Goal: Navigation & Orientation: Find specific page/section

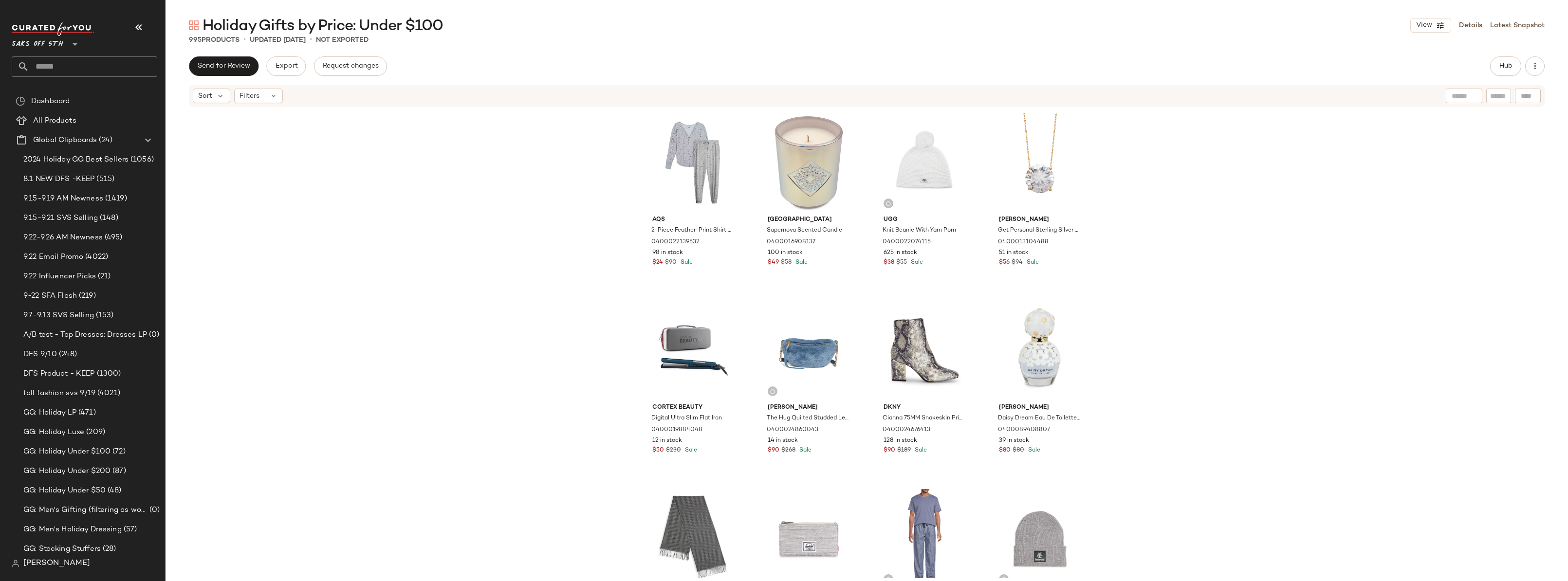
click at [522, 245] on div "Aqs 2-Piece Feather-Print Shirt & Pants Pajama Set 0400022139532 98 in stock $2…" at bounding box center [867, 343] width 1402 height 470
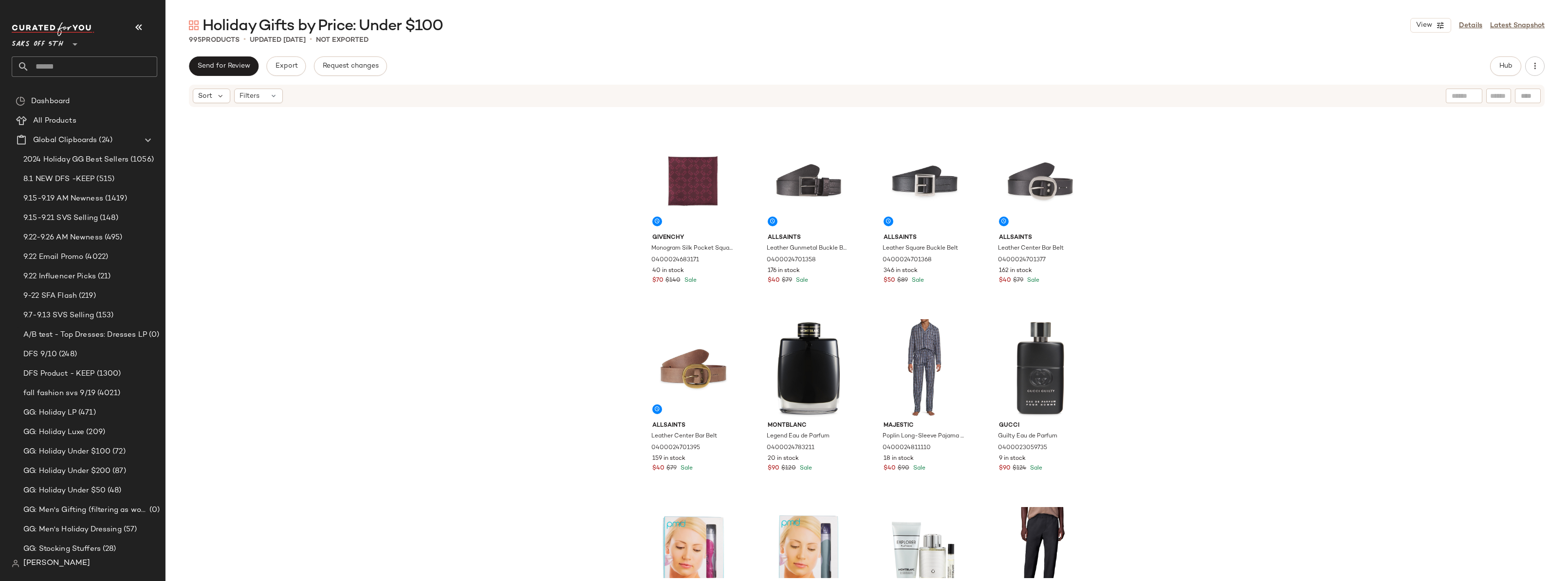
scroll to position [10878, 0]
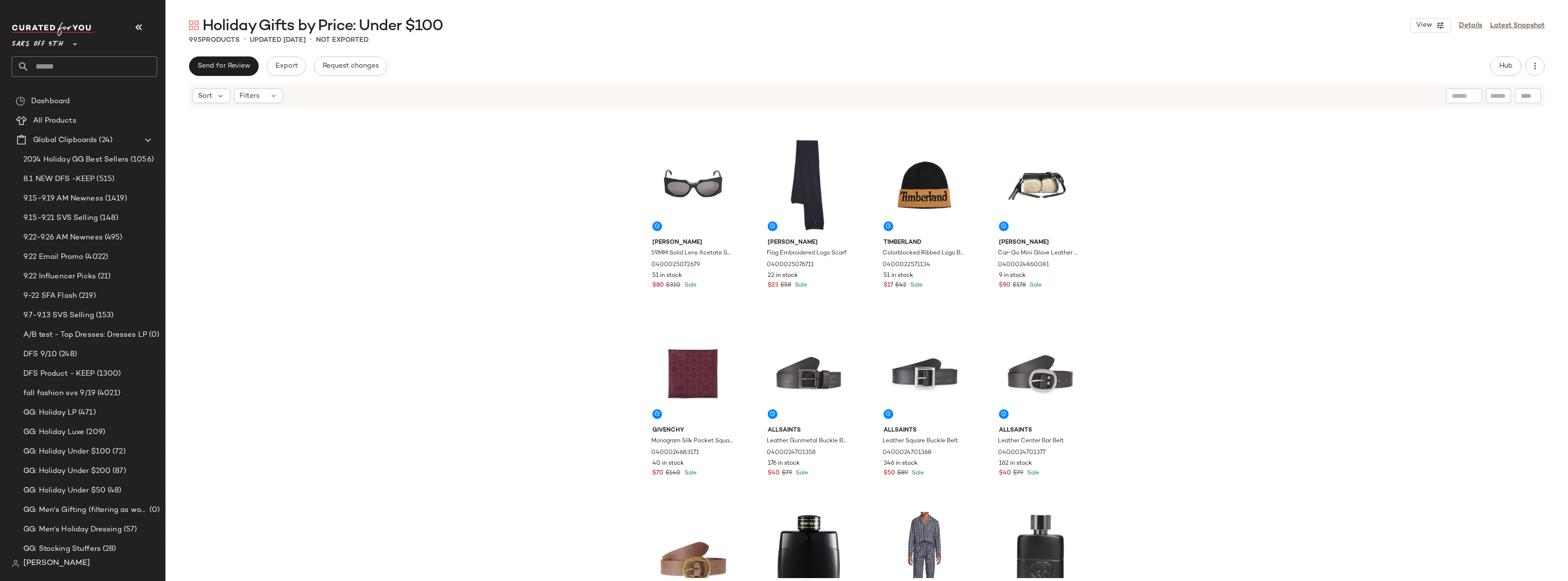
click at [1132, 249] on div "[PERSON_NAME] 59MM Solid Lens [MEDICAL_DATA] Sunglasses 0400025072679 51 in sto…" at bounding box center [867, 343] width 1402 height 470
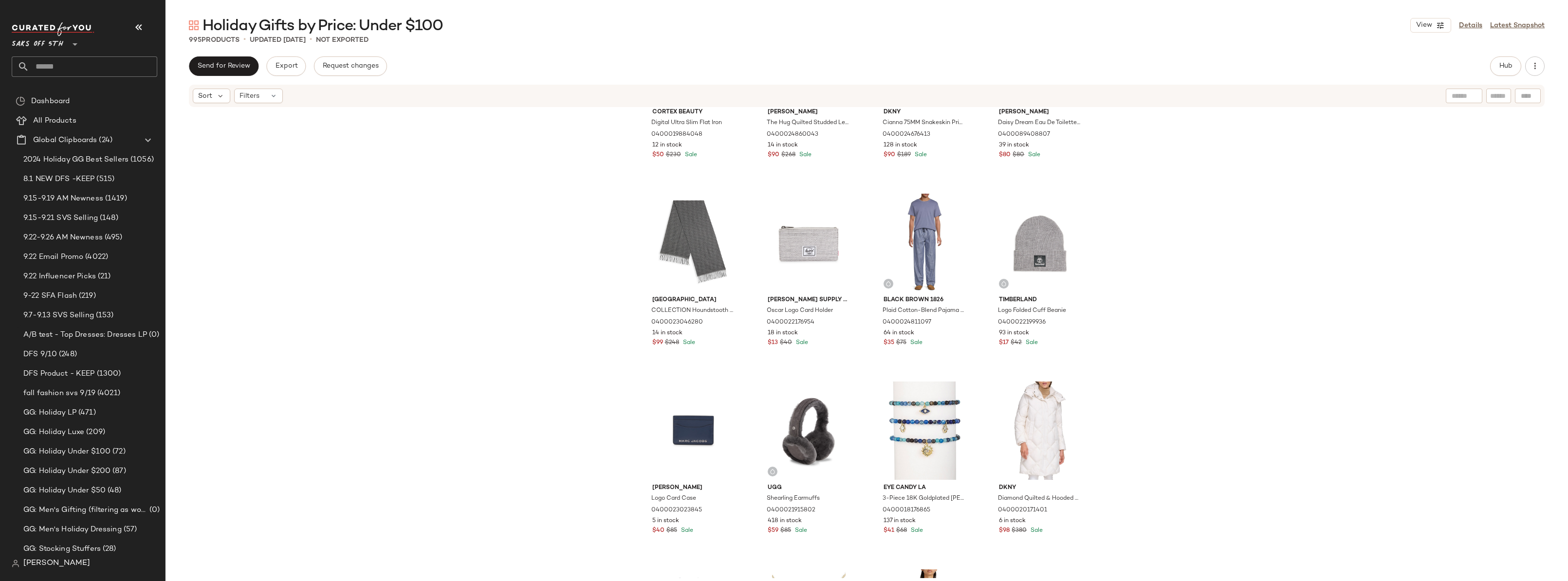
scroll to position [0, 0]
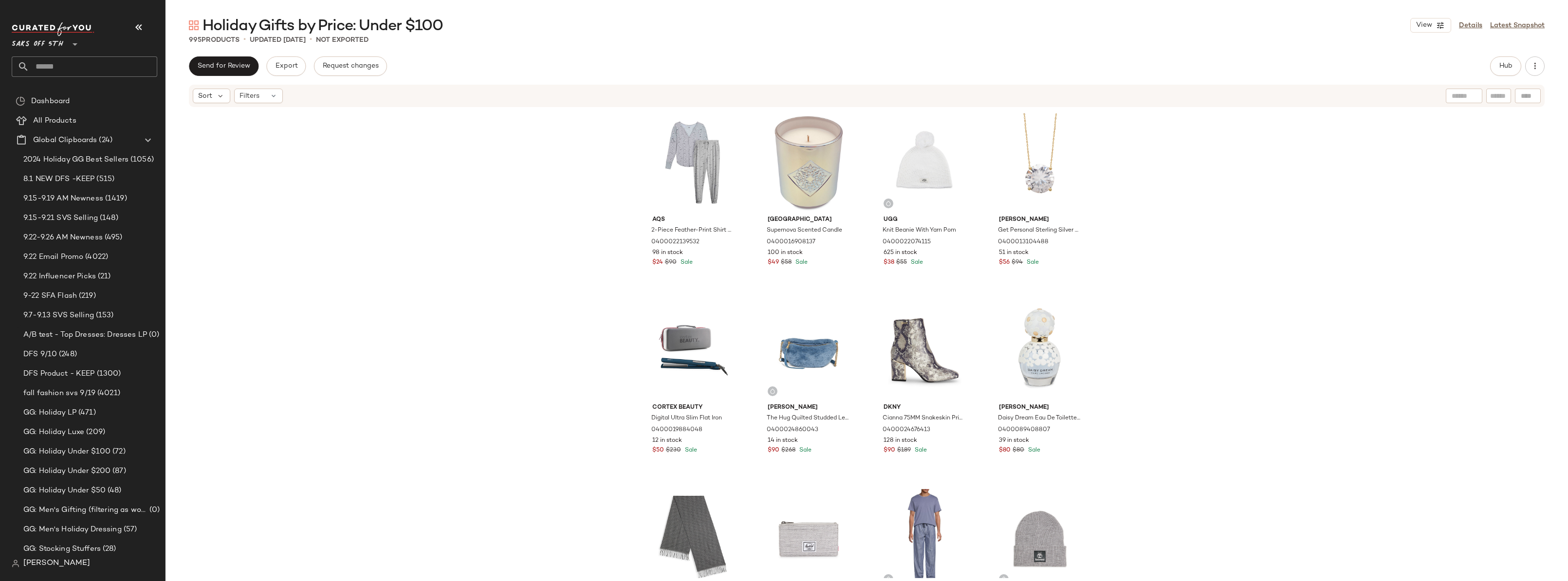
click at [1239, 186] on div "Aqs 2-Piece Feather-Print Shirt & Pants Pajama Set 0400022139532 98 in stock $2…" at bounding box center [867, 343] width 1402 height 470
click at [569, 187] on div "Aqs 2-Piece Feather-Print Shirt & Pants Pajama Set 0400022139532 98 in stock $2…" at bounding box center [867, 343] width 1402 height 470
click at [542, 345] on div "Aqs 2-Piece Feather-Print Shirt & Pants Pajama Set 0400022139532 98 in stock $2…" at bounding box center [867, 343] width 1402 height 470
click at [1229, 181] on div "Aqs 2-Piece Feather-Print Shirt & Pants Pajama Set 0400022139532 98 in stock $2…" at bounding box center [867, 343] width 1402 height 470
click at [1501, 66] on span "Hub" at bounding box center [1505, 66] width 13 height 8
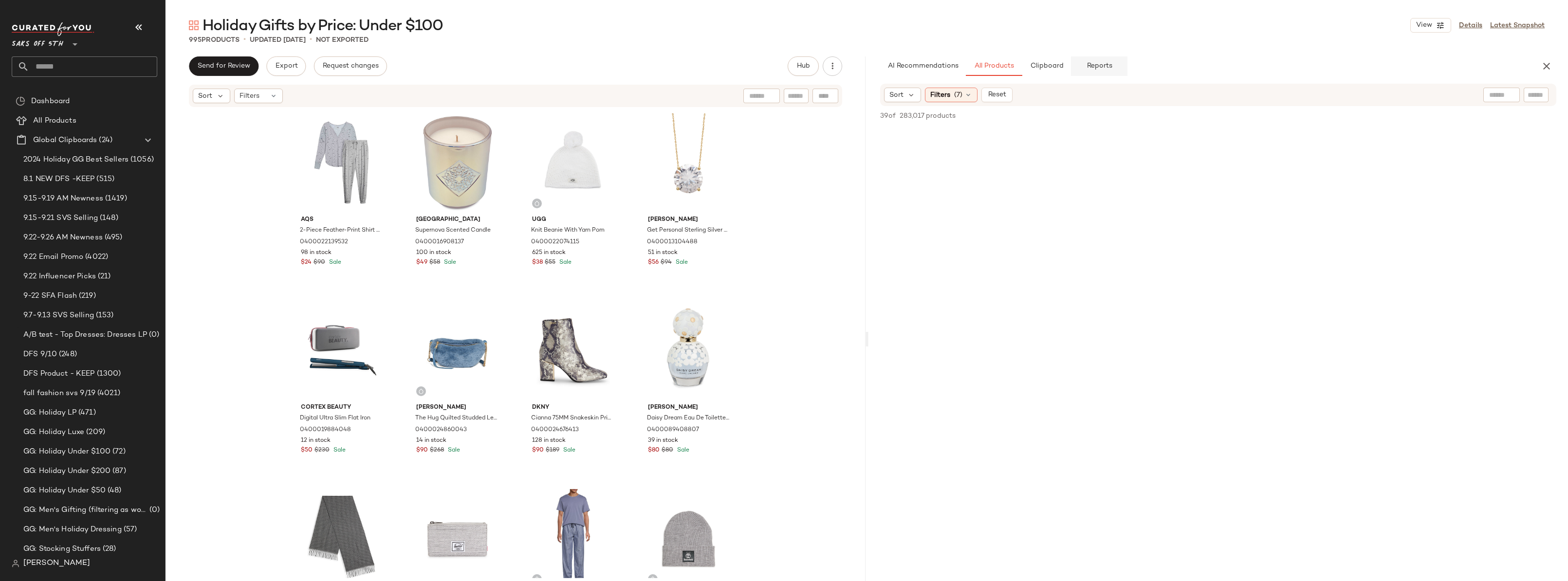
click at [1115, 68] on button "Reports" at bounding box center [1099, 66] width 57 height 19
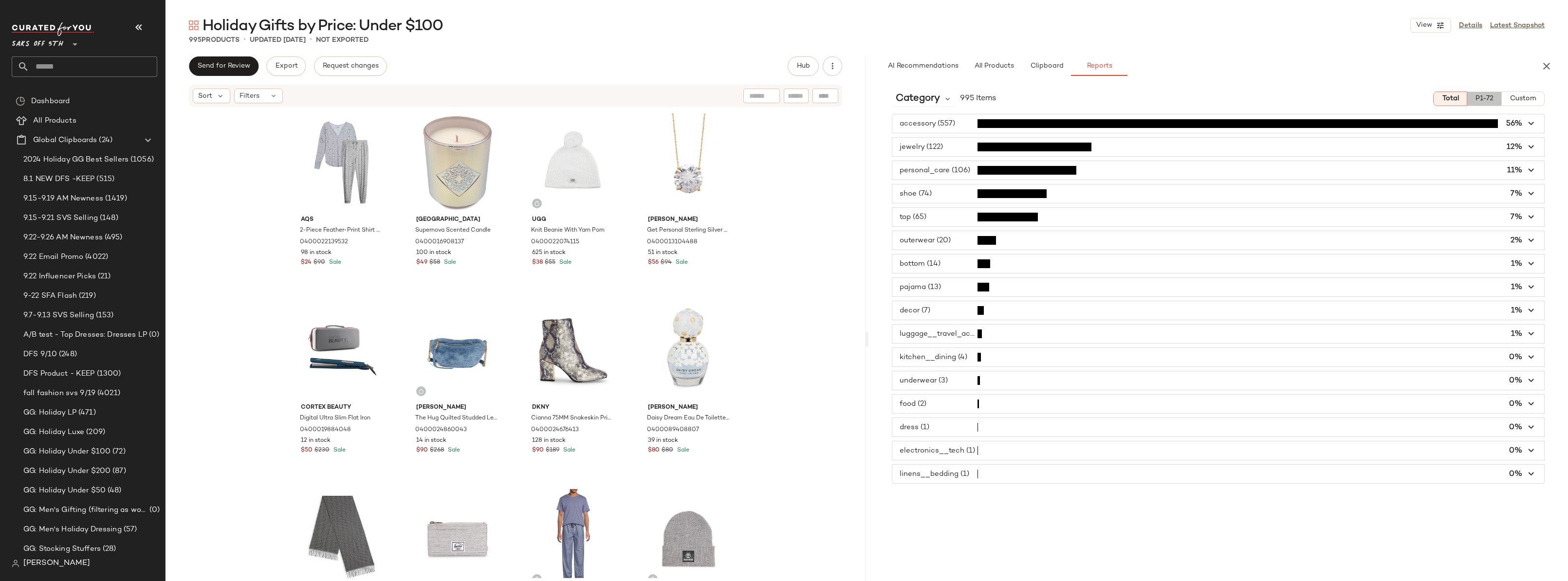
click at [1479, 96] on span "P1-72" at bounding box center [1484, 99] width 18 height 8
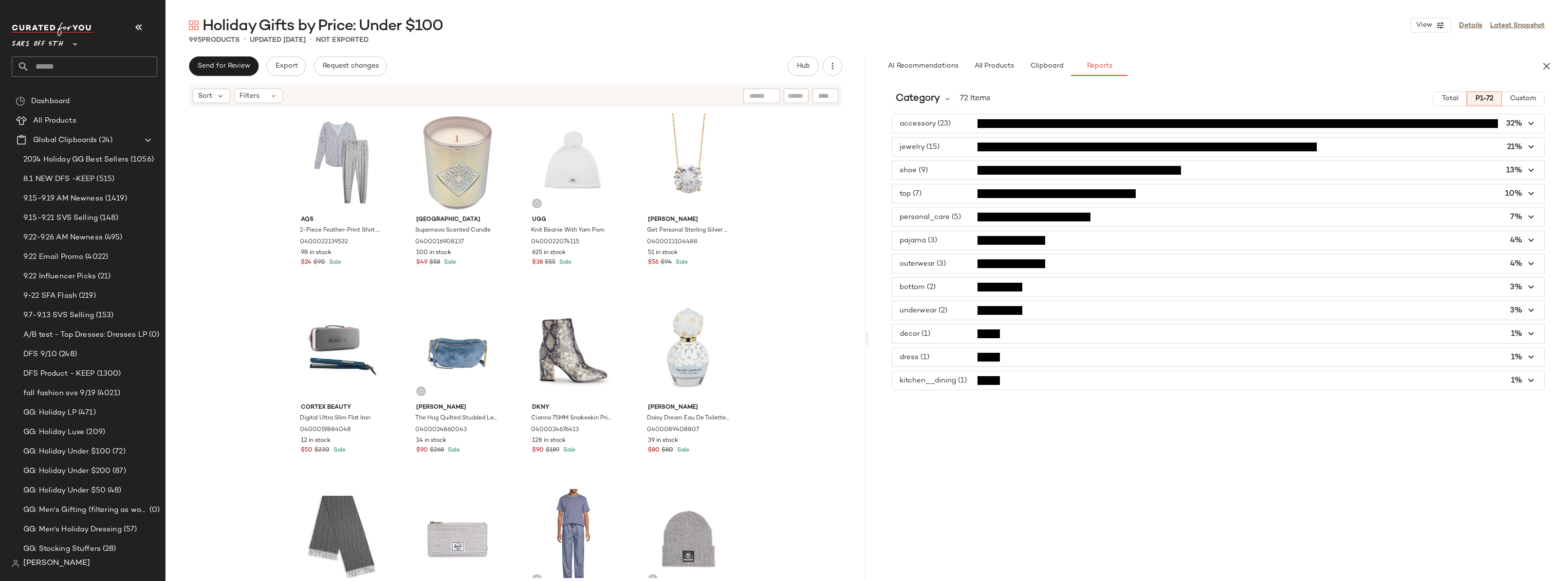
click at [952, 116] on span "button" at bounding box center [1219, 124] width 653 height 18
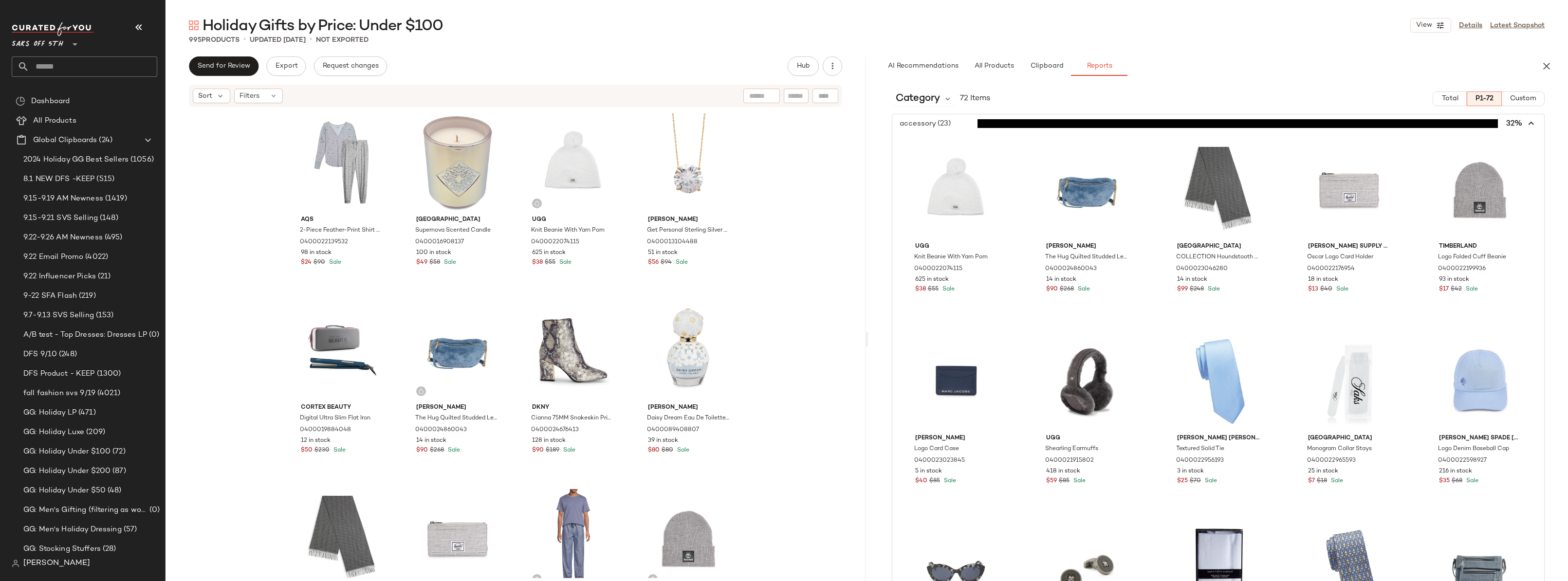
click at [964, 125] on span "button" at bounding box center [1219, 124] width 653 height 18
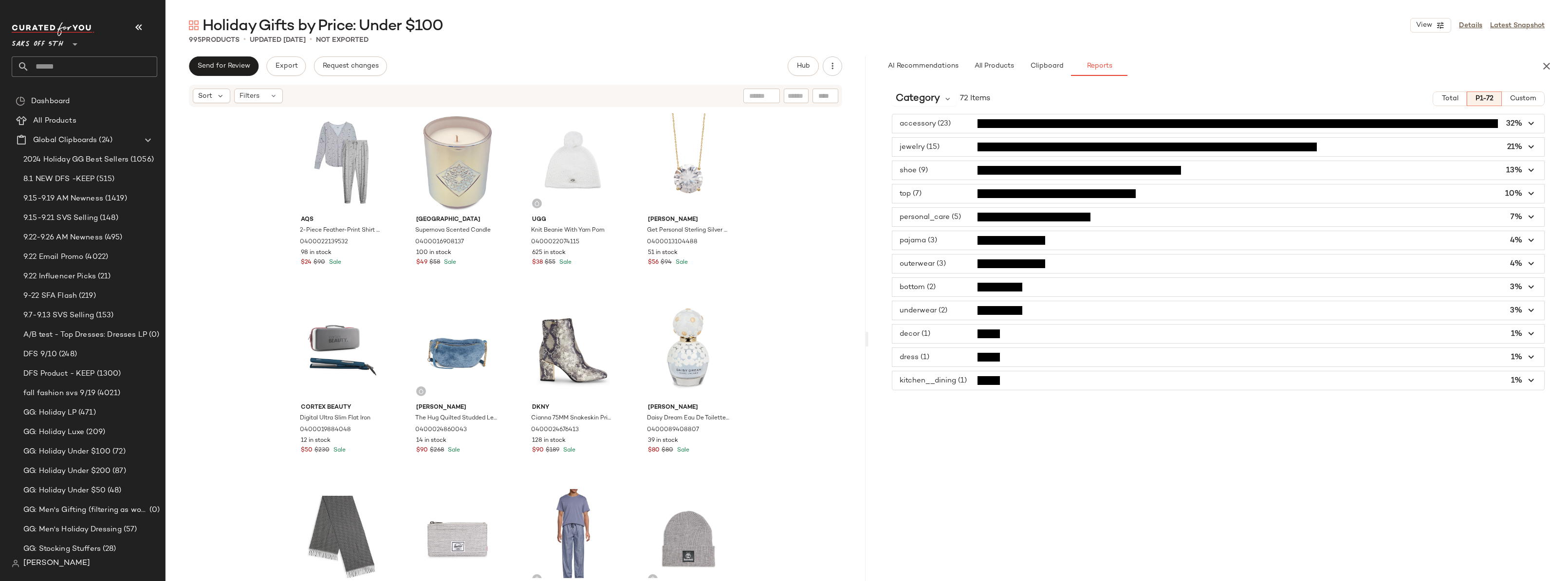
click at [964, 150] on span "button" at bounding box center [1219, 147] width 653 height 18
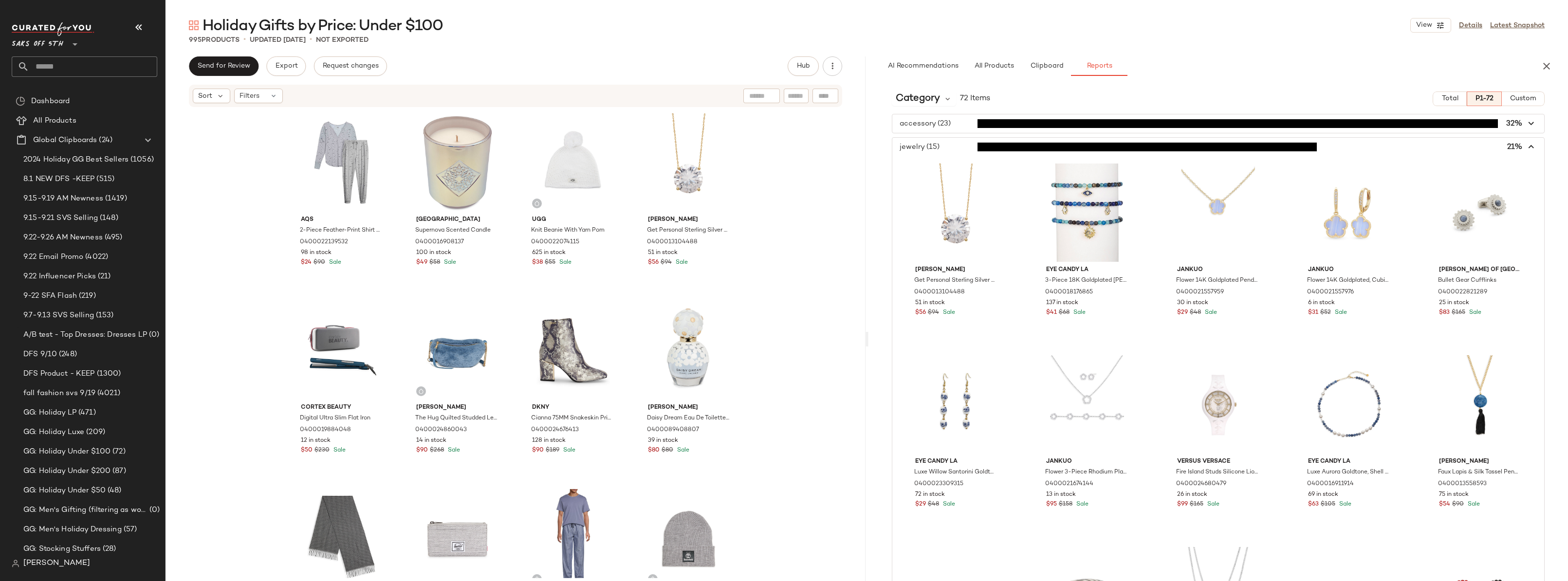
click at [964, 150] on span "button" at bounding box center [1219, 147] width 653 height 18
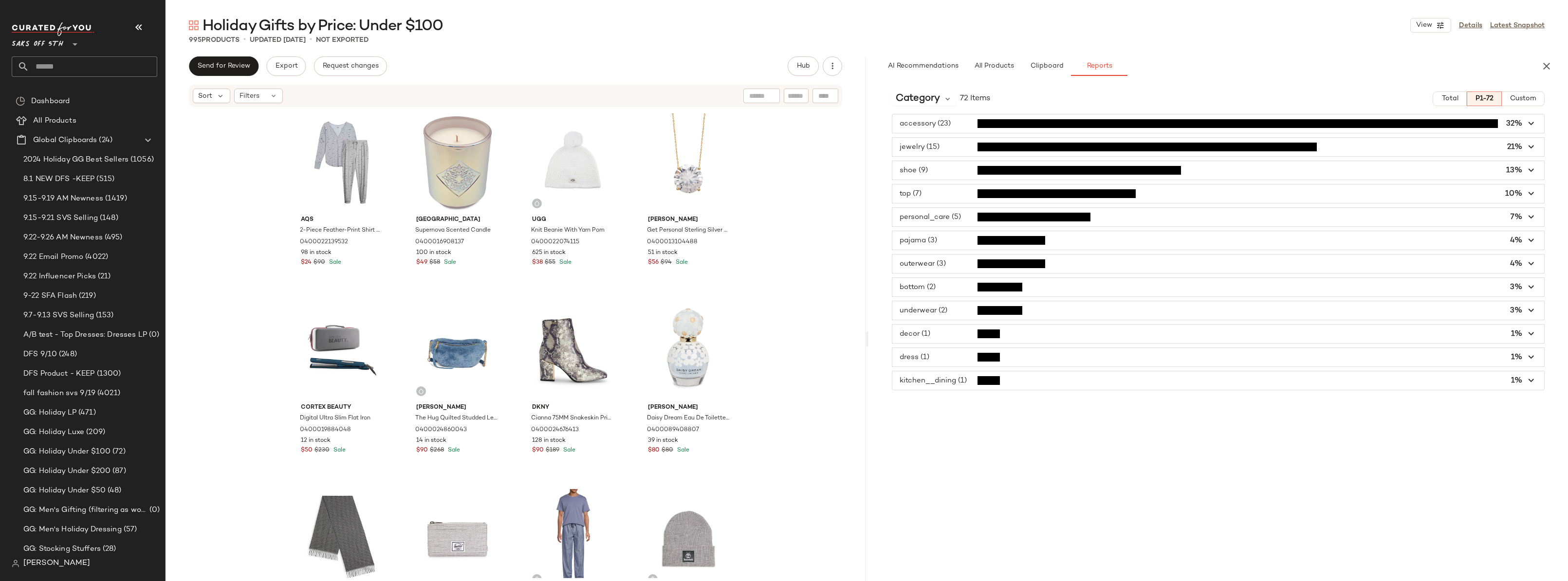
click at [957, 266] on span "button" at bounding box center [1219, 263] width 653 height 18
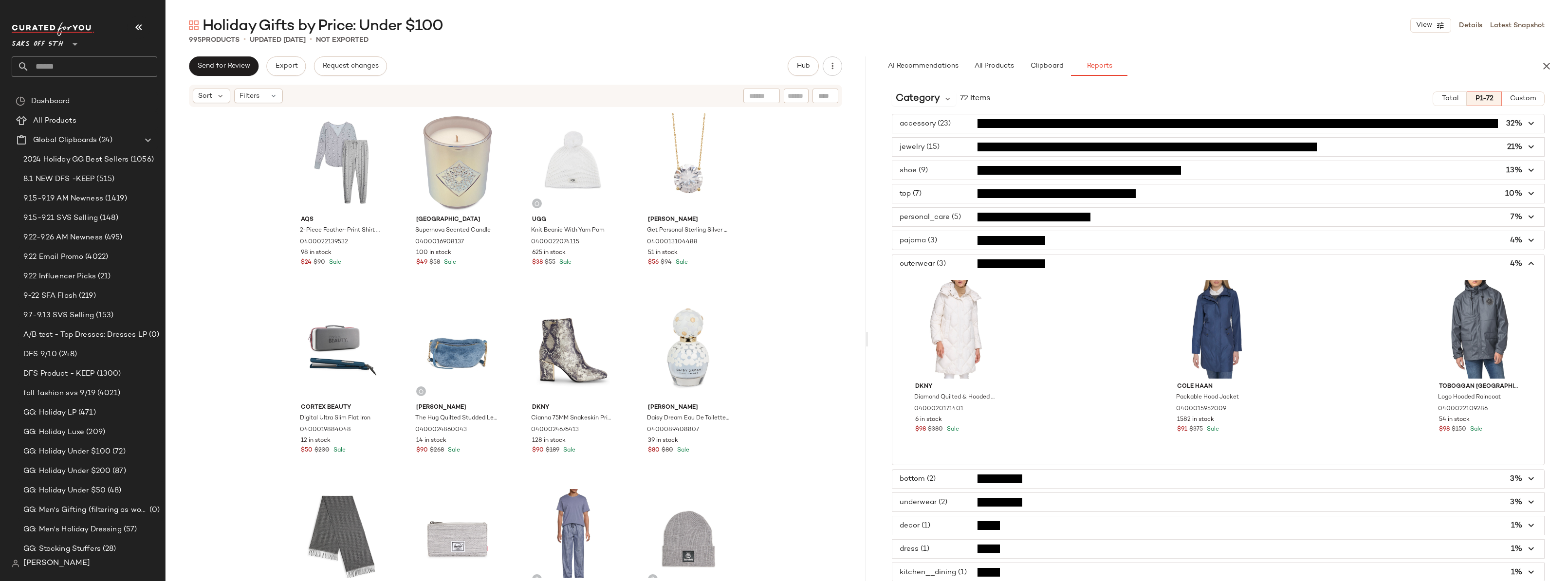
click at [957, 266] on span "button" at bounding box center [1219, 263] width 653 height 18
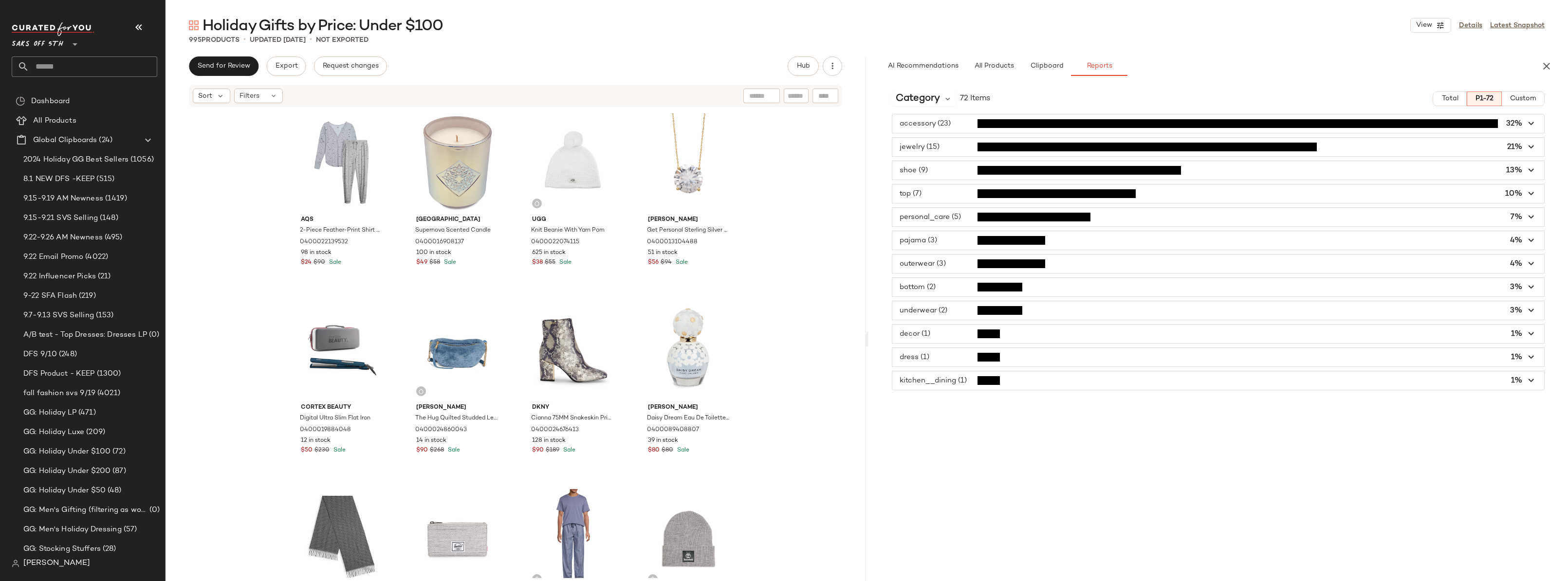
click at [935, 193] on span "button" at bounding box center [1219, 193] width 653 height 18
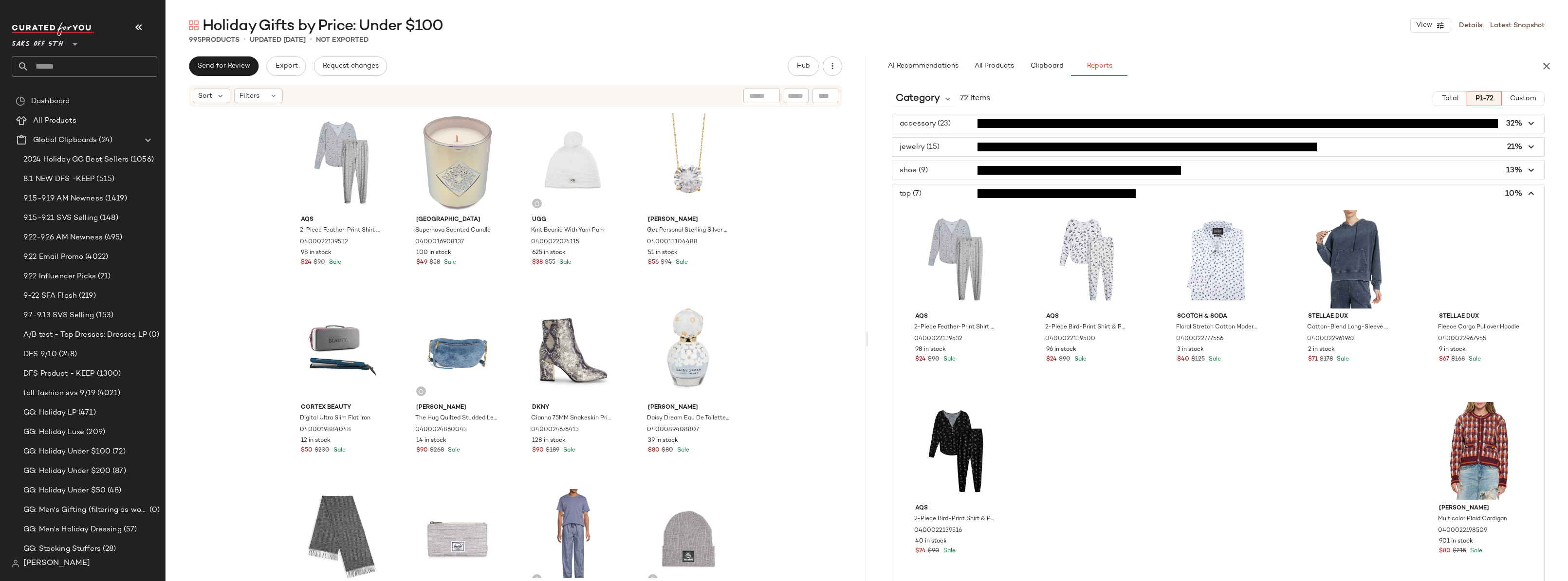
click at [935, 193] on span "button" at bounding box center [1219, 193] width 653 height 18
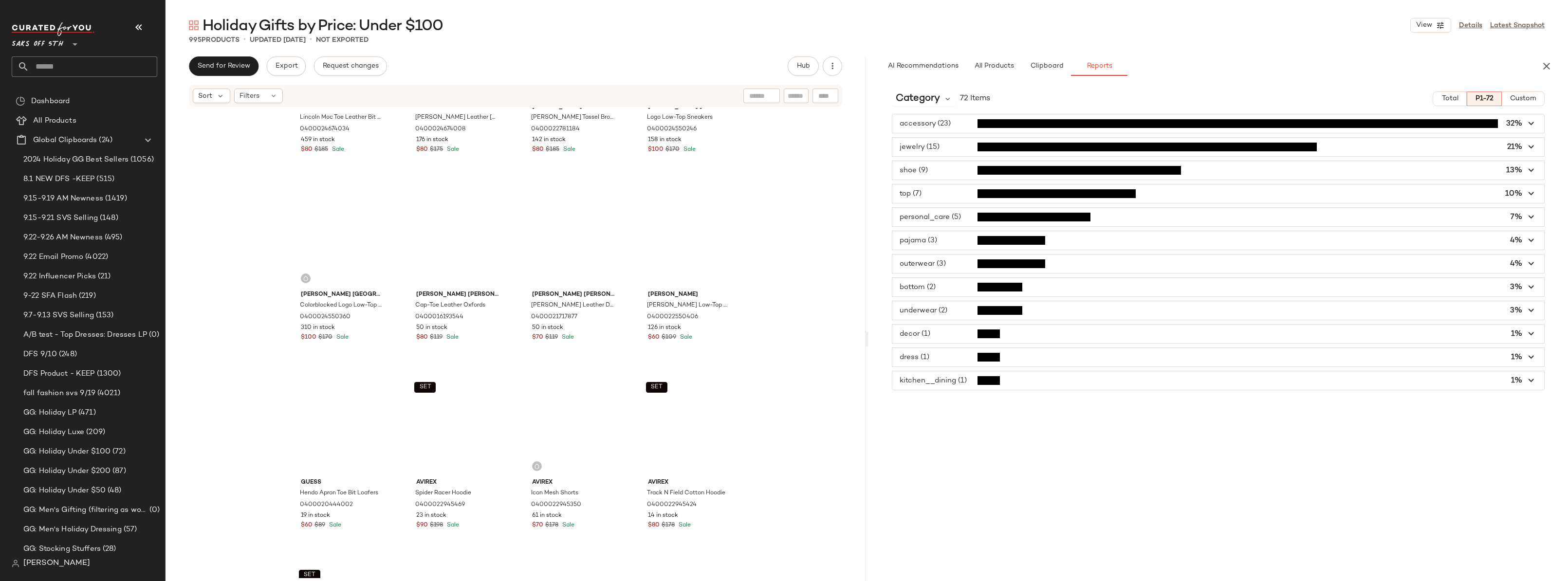
scroll to position [35430, 0]
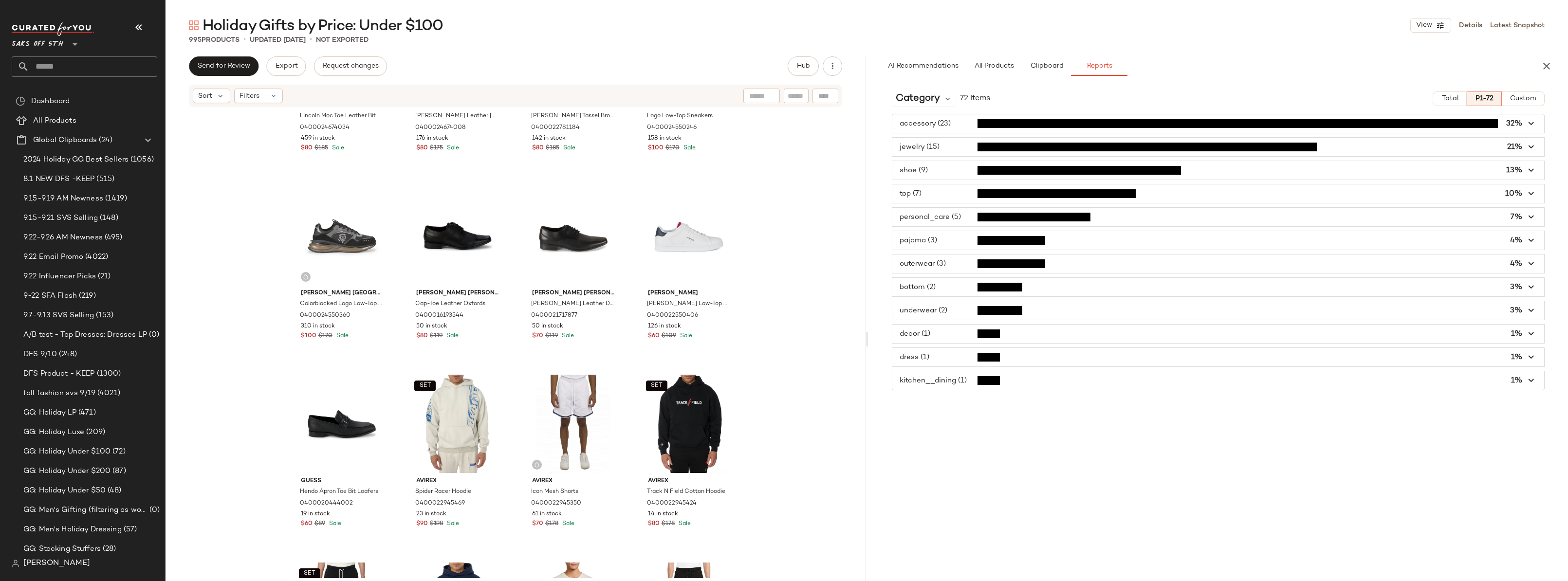
click at [1328, 42] on div "995 Products • updated [DATE] • Not Exported" at bounding box center [867, 40] width 1402 height 10
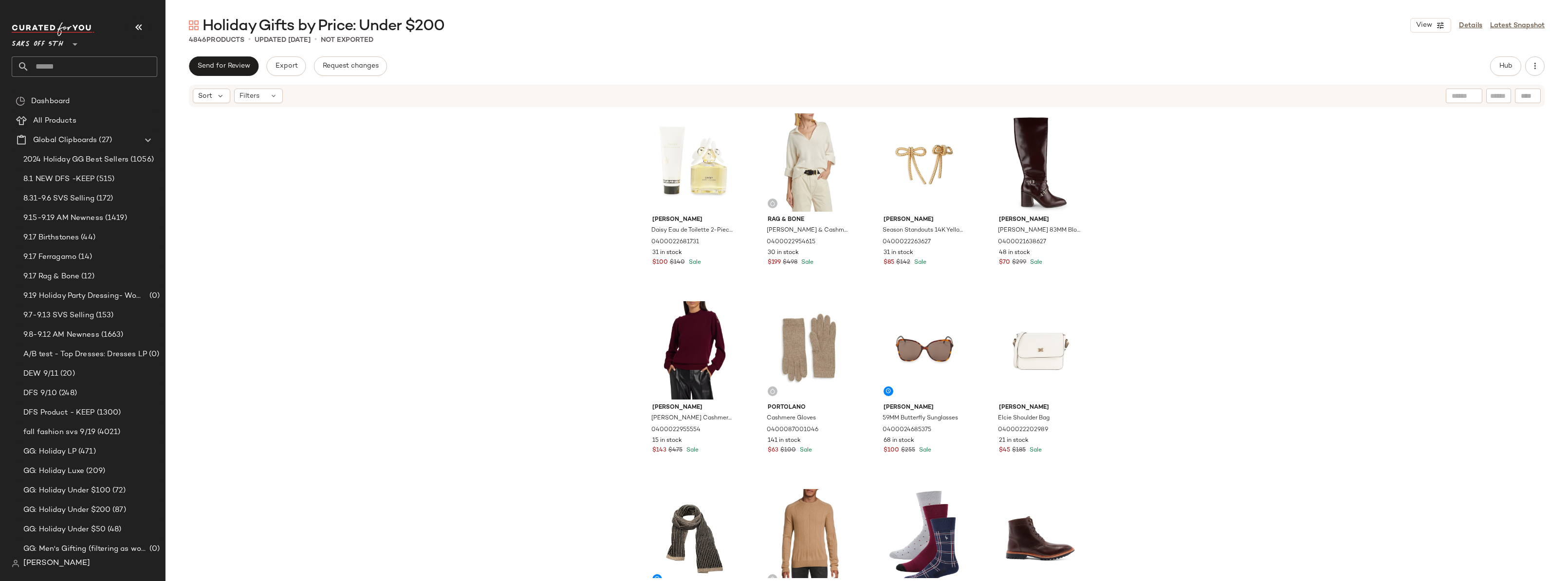
click at [547, 297] on div "Marc Jacobs Daisy Eau de Toilette 2-Piece Set 0400022681731 31 in stock $100 $1…" at bounding box center [867, 343] width 1402 height 470
click at [1163, 246] on div "Marc Jacobs Daisy Eau de Toilette 2-Piece Set 0400022681731 31 in stock $100 $1…" at bounding box center [867, 343] width 1402 height 470
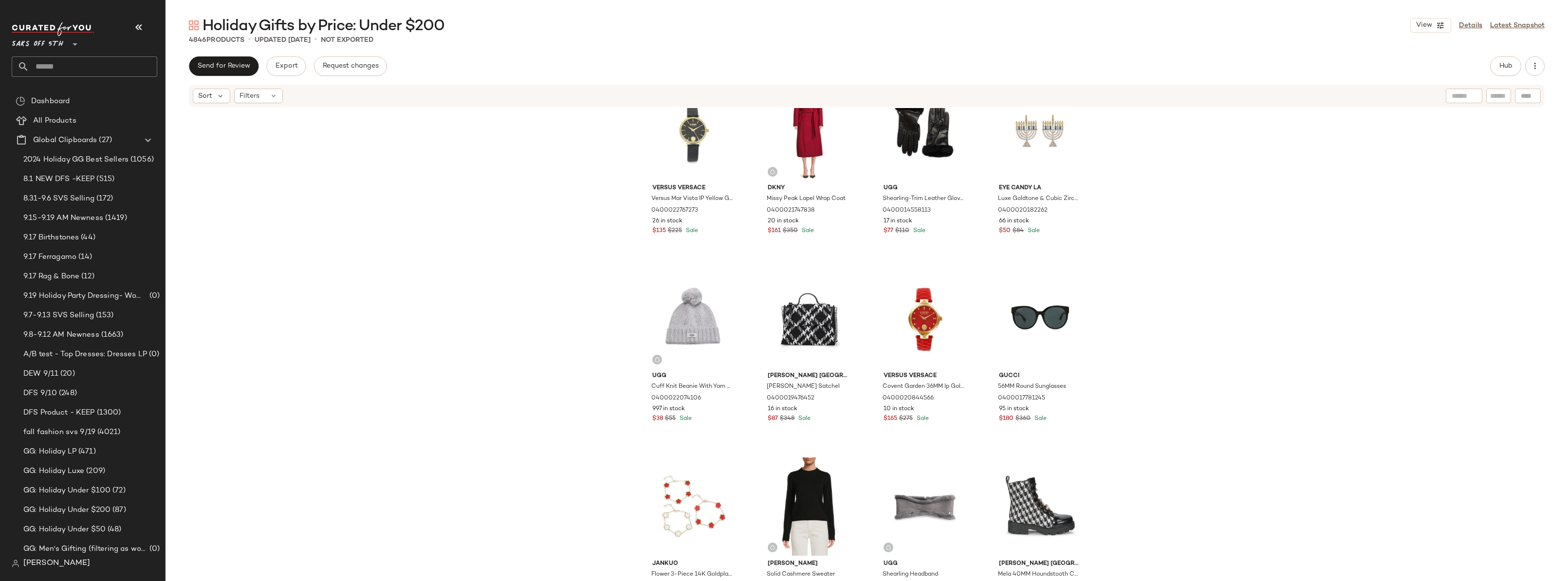
scroll to position [2857, 0]
